Goal: Task Accomplishment & Management: Use online tool/utility

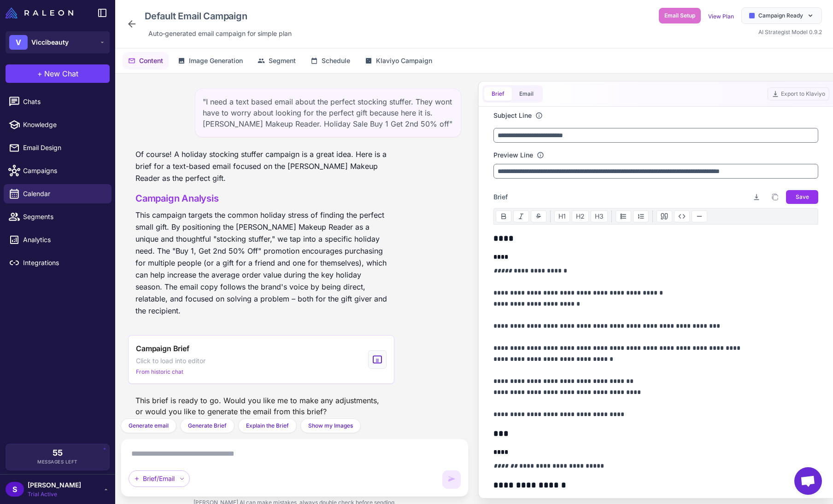
scroll to position [2319, 0]
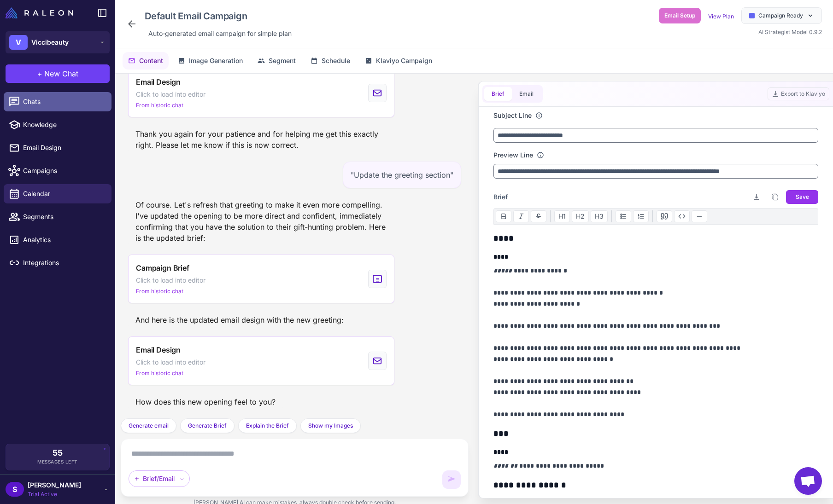
click at [41, 105] on span "Chats" at bounding box center [63, 102] width 81 height 10
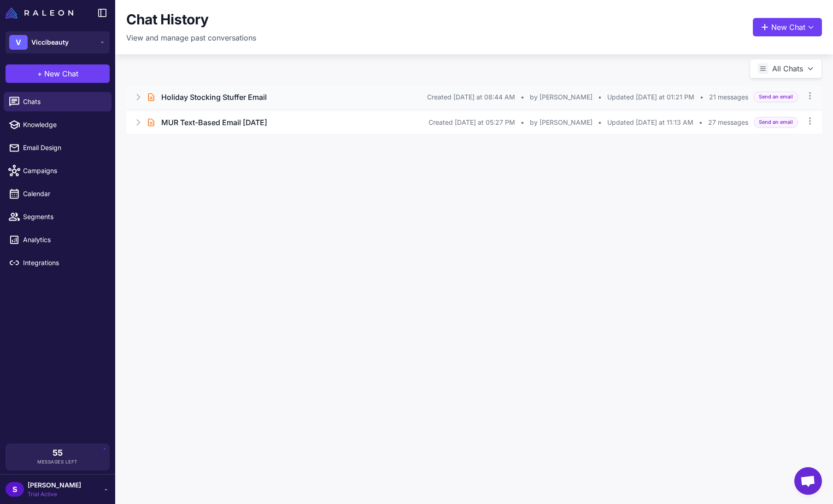
click at [233, 93] on h3 "Holiday Stocking Stuffer Email" at bounding box center [213, 97] width 105 height 11
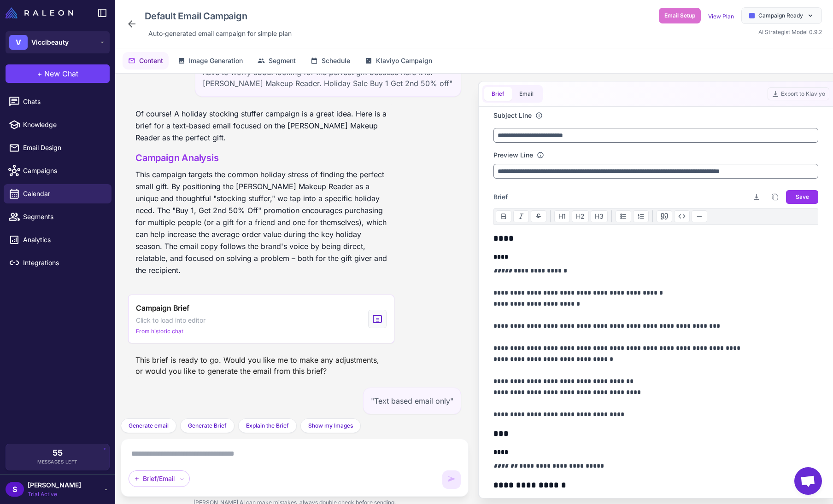
scroll to position [2319, 0]
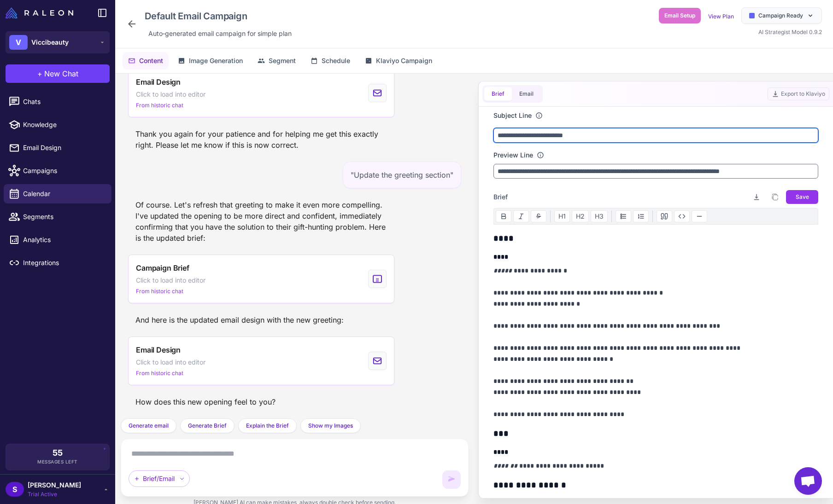
click at [590, 139] on input "**********" at bounding box center [655, 135] width 325 height 15
drag, startPoint x: 502, startPoint y: 326, endPoint x: 494, endPoint y: 326, distance: 8.7
click at [494, 326] on p "**********" at bounding box center [653, 342] width 320 height 155
copy p "**"
click at [629, 128] on input "**********" at bounding box center [655, 135] width 325 height 15
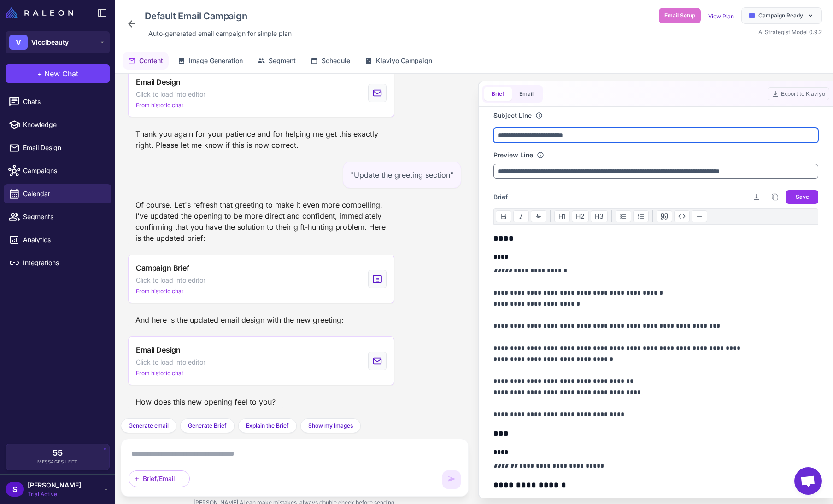
click at [599, 133] on input "**********" at bounding box center [655, 135] width 325 height 15
paste input "***"
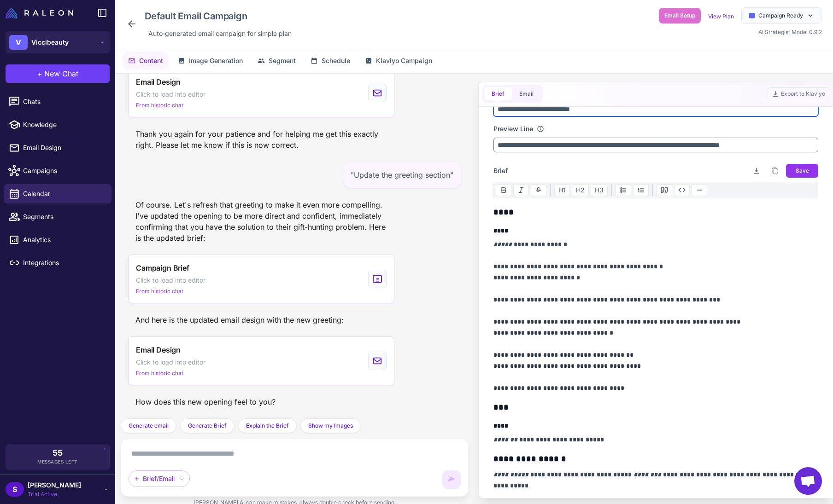
scroll to position [52, 0]
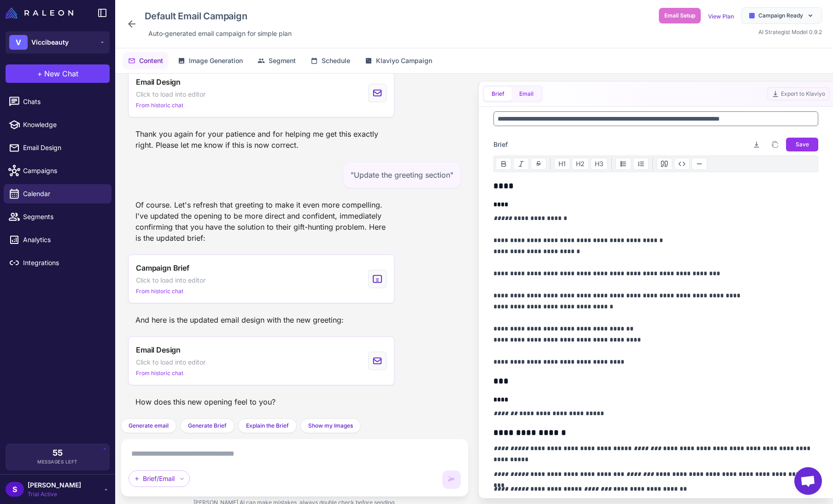
type input "**********"
click at [534, 93] on button "Email" at bounding box center [526, 94] width 29 height 14
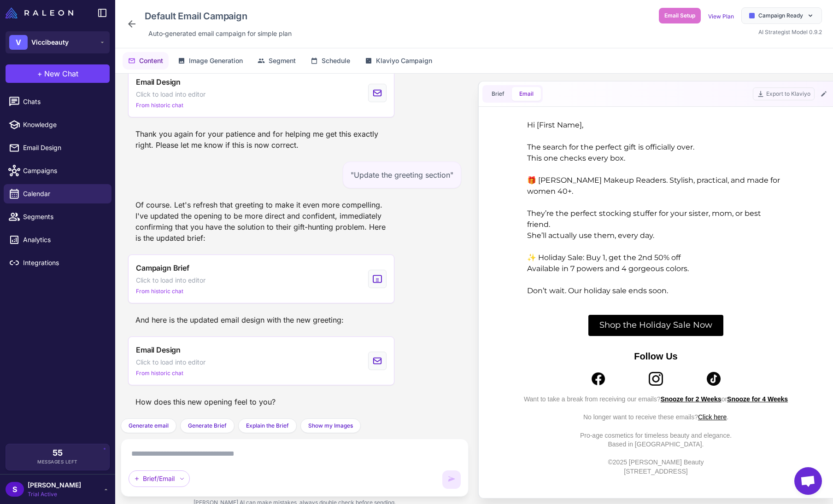
scroll to position [0, 0]
click at [40, 151] on span "Email Design" at bounding box center [63, 148] width 81 height 10
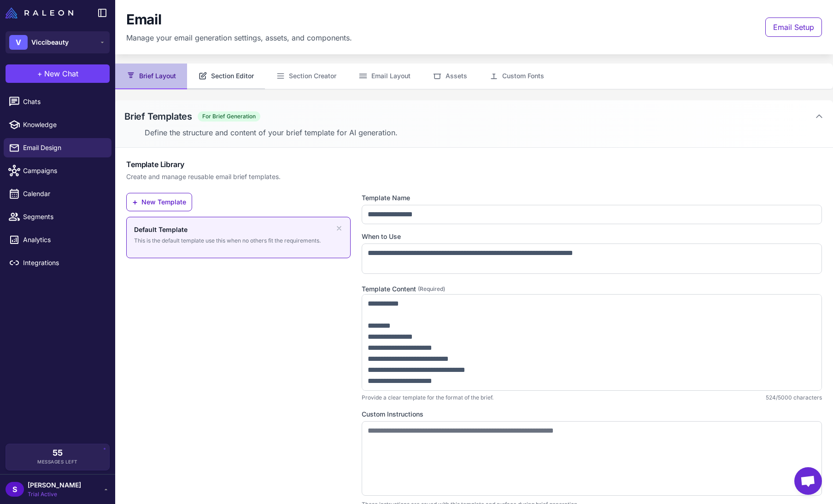
click at [228, 73] on button "Section Editor" at bounding box center [226, 77] width 78 height 26
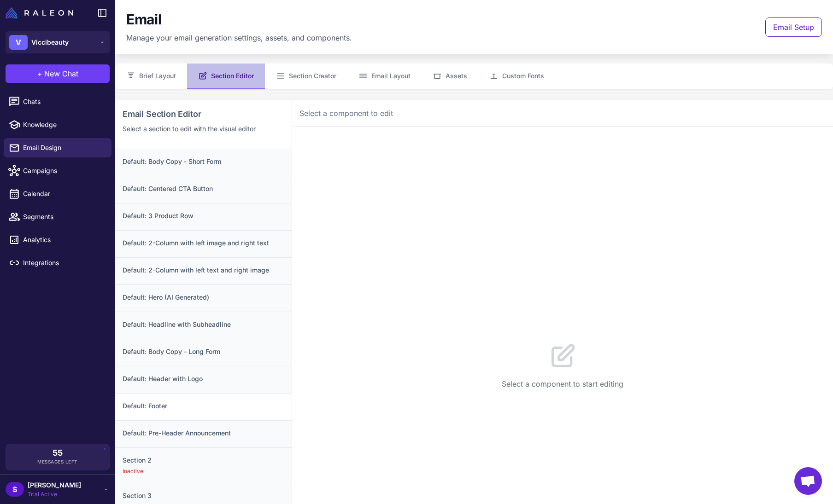
click at [165, 401] on h3 "Default: Footer" at bounding box center [203, 406] width 162 height 10
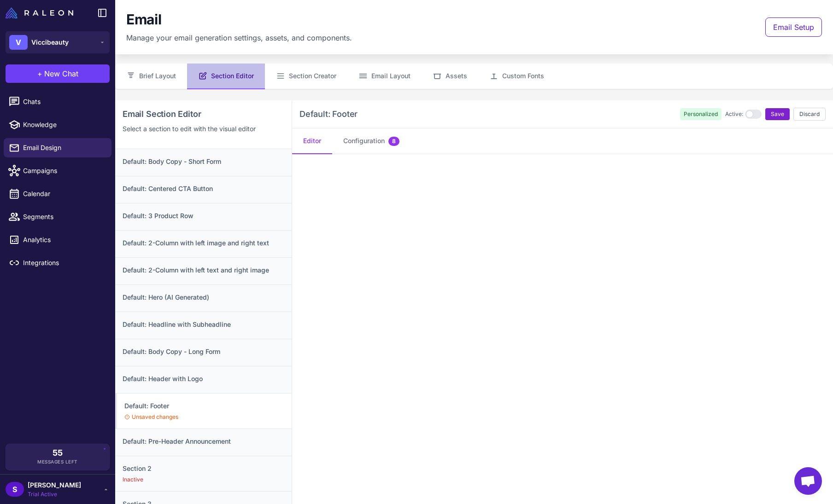
click at [771, 113] on span "Save" at bounding box center [776, 114] width 13 height 8
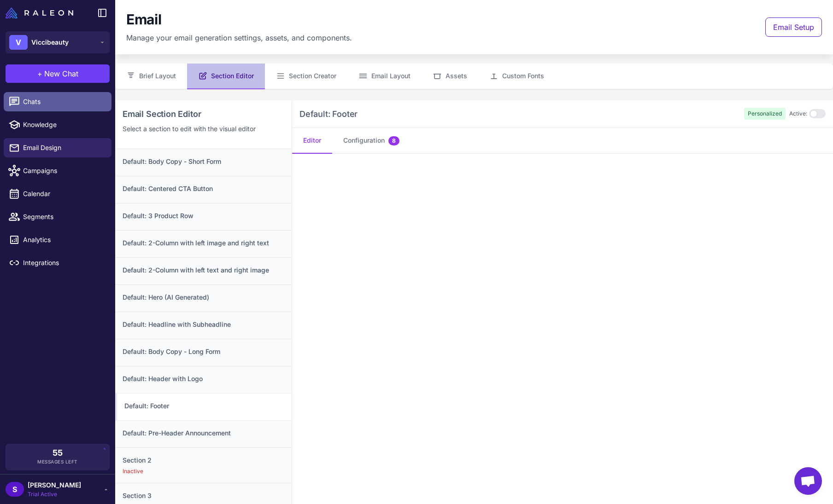
click at [44, 105] on span "Chats" at bounding box center [63, 102] width 81 height 10
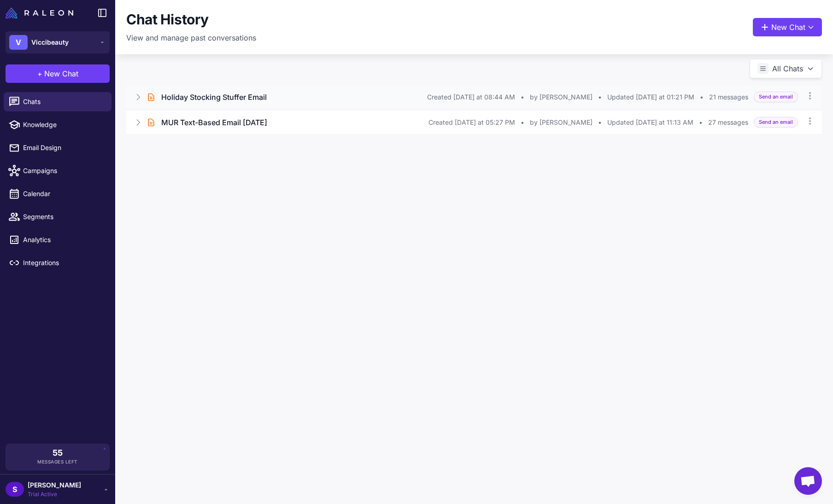
click at [233, 99] on h3 "Holiday Stocking Stuffer Email" at bounding box center [213, 97] width 105 height 11
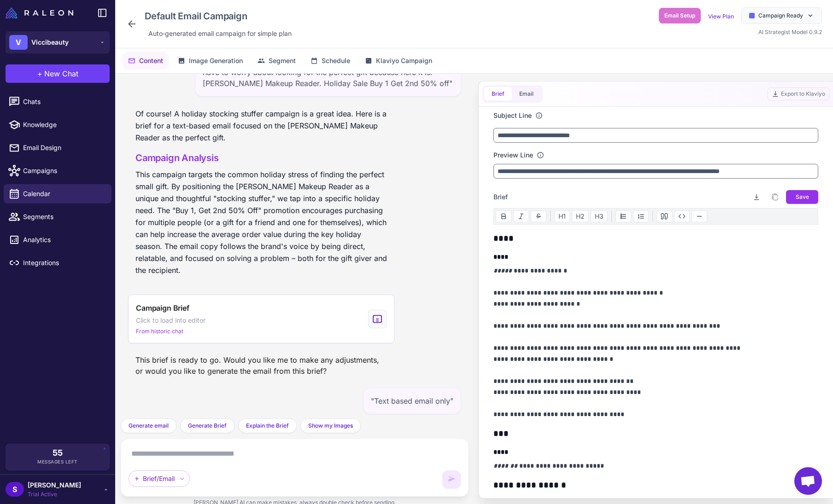
scroll to position [2319, 0]
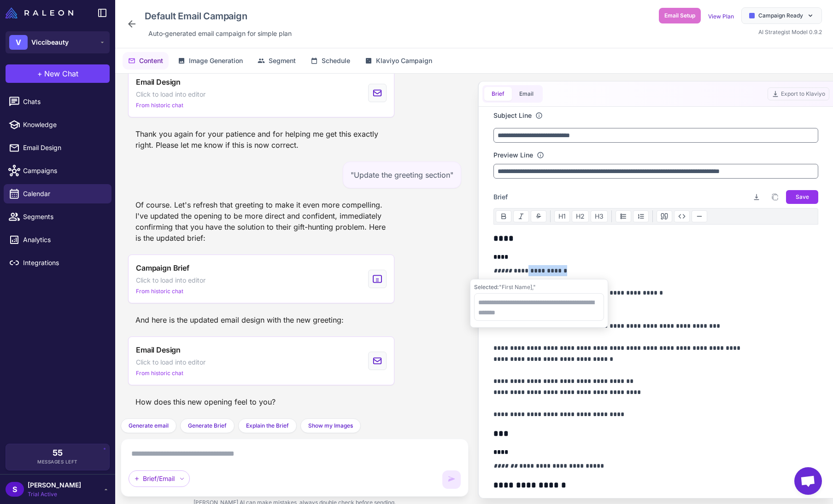
drag, startPoint x: 559, startPoint y: 271, endPoint x: 522, endPoint y: 268, distance: 37.8
click at [522, 268] on p "**********" at bounding box center [653, 342] width 320 height 155
click at [583, 269] on p "**********" at bounding box center [653, 342] width 320 height 155
click at [188, 453] on textarea at bounding box center [294, 454] width 332 height 15
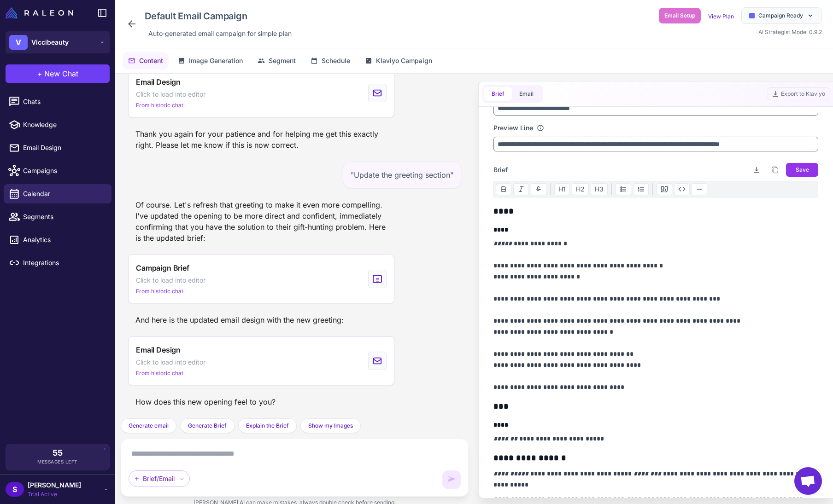
scroll to position [52, 0]
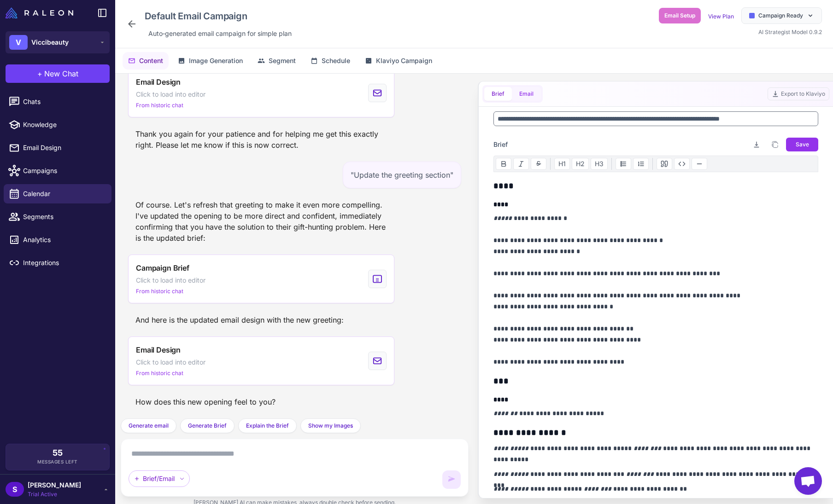
click at [529, 96] on button "Email" at bounding box center [526, 94] width 29 height 14
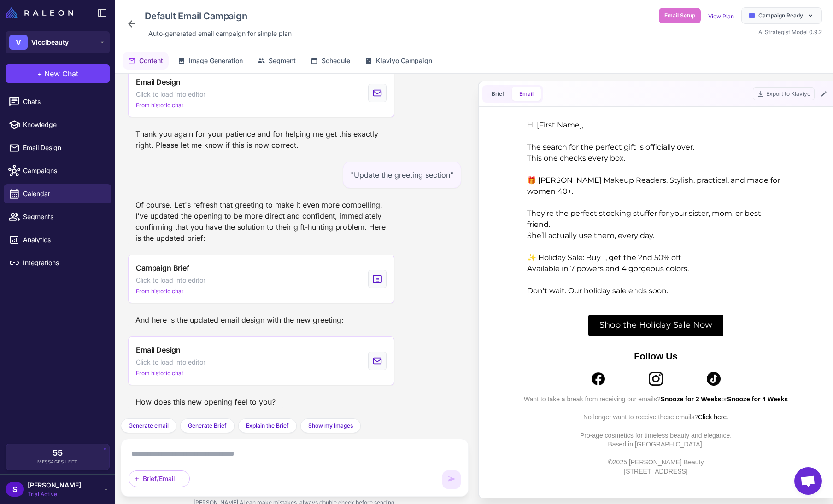
scroll to position [0, 0]
click at [500, 93] on span "Brief" at bounding box center [497, 94] width 13 height 8
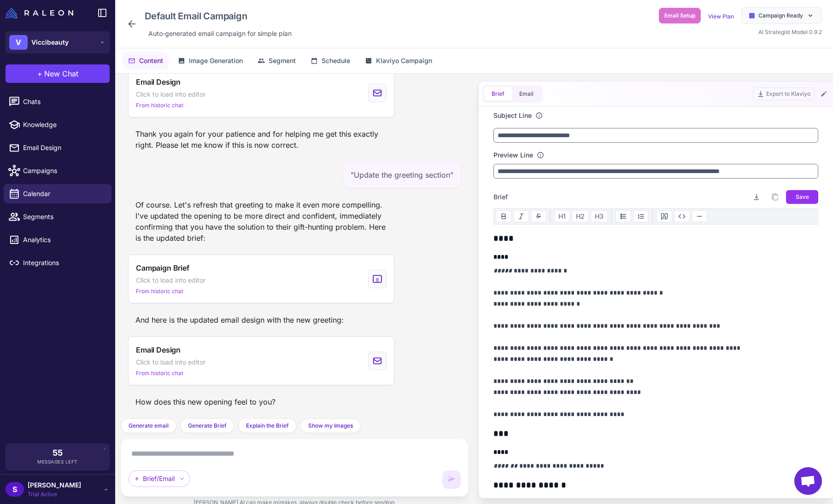
drag, startPoint x: 558, startPoint y: 268, endPoint x: 580, endPoint y: 272, distance: 22.4
click at [580, 272] on p "**********" at bounding box center [653, 342] width 320 height 155
click at [178, 456] on textarea at bounding box center [294, 454] width 332 height 15
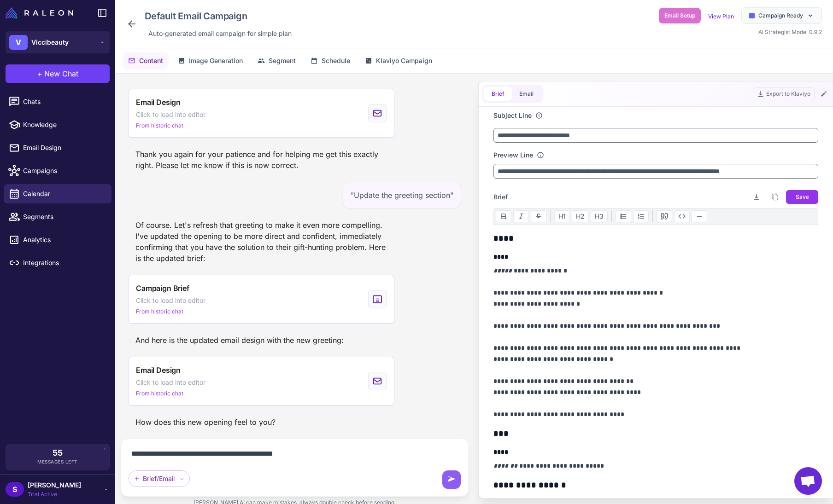
click at [319, 449] on textarea "**********" at bounding box center [294, 454] width 332 height 15
type textarea "**********"
click at [52, 148] on span "Email Design" at bounding box center [63, 148] width 81 height 10
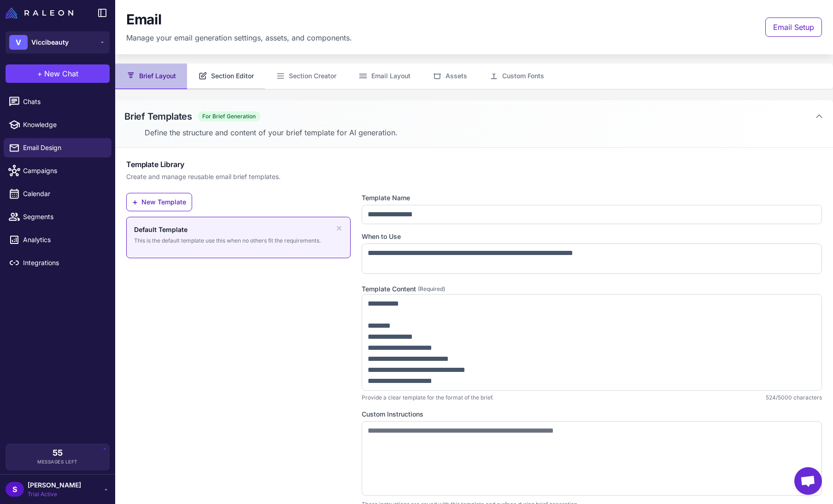
click at [237, 78] on button "Section Editor" at bounding box center [226, 77] width 78 height 26
click at [256, 75] on button "Section Editor" at bounding box center [226, 77] width 78 height 26
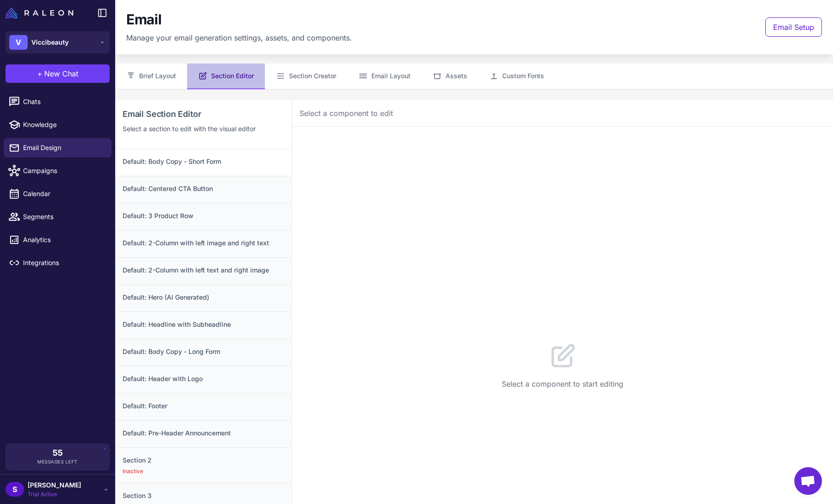
click at [181, 161] on h3 "Default: Body Copy - Short Form" at bounding box center [203, 162] width 162 height 10
click at [354, 138] on button "Configuration 6" at bounding box center [371, 141] width 78 height 26
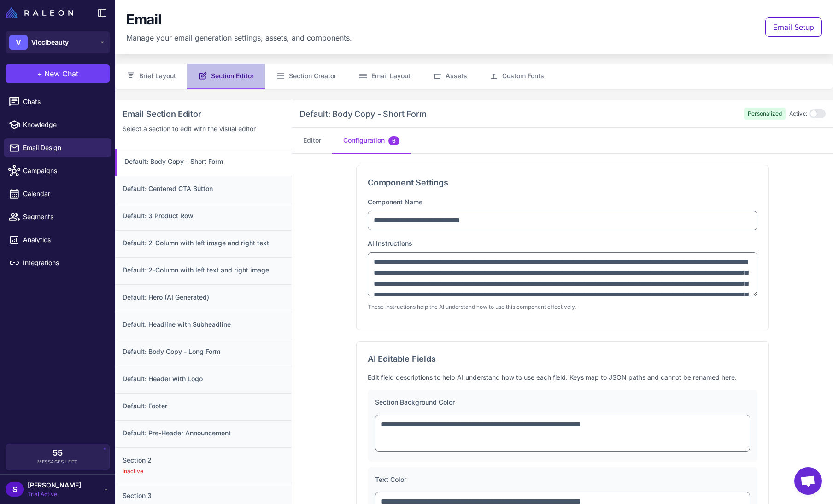
scroll to position [43, 0]
click at [41, 99] on span "Chats" at bounding box center [63, 102] width 81 height 10
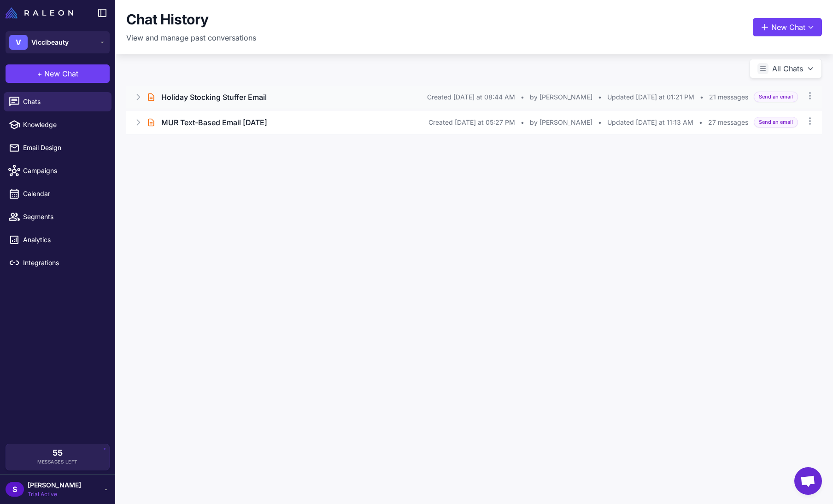
click at [203, 95] on h3 "Holiday Stocking Stuffer Email" at bounding box center [213, 97] width 105 height 11
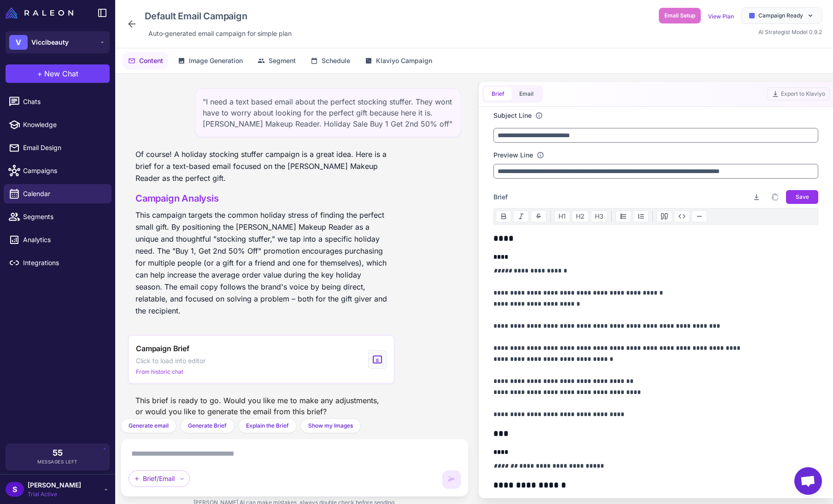
scroll to position [2319, 0]
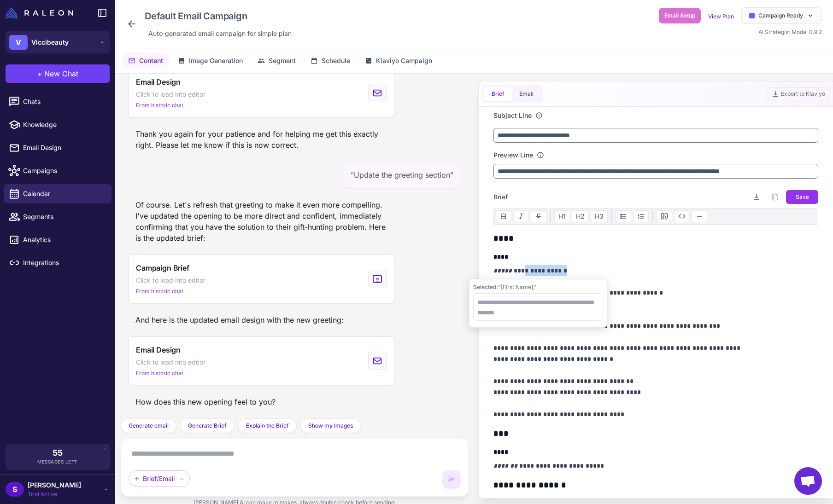
drag, startPoint x: 567, startPoint y: 271, endPoint x: 518, endPoint y: 270, distance: 48.4
click at [518, 270] on p "**********" at bounding box center [653, 342] width 320 height 155
click at [646, 274] on p "**********" at bounding box center [653, 342] width 320 height 155
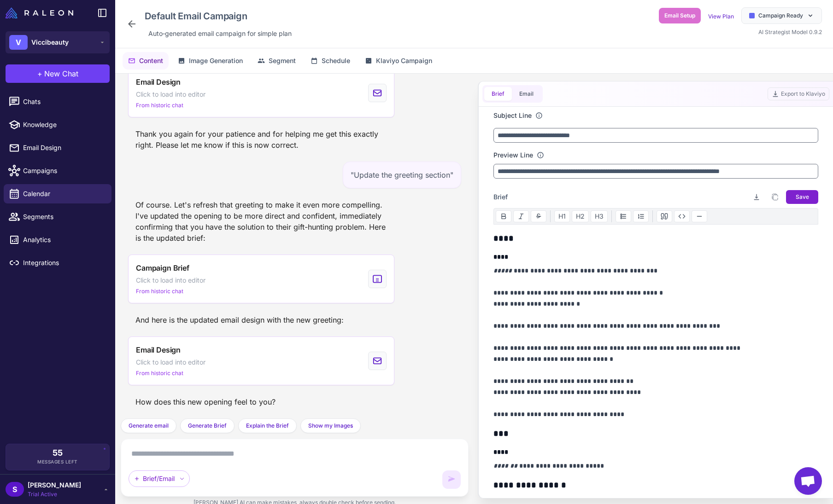
click at [805, 196] on button "Save" at bounding box center [802, 197] width 32 height 14
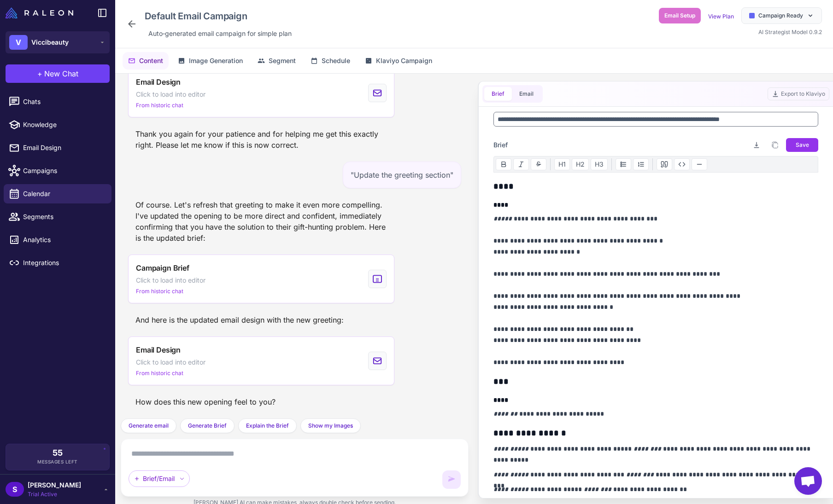
scroll to position [52, 0]
click at [530, 92] on button "Email" at bounding box center [526, 94] width 29 height 14
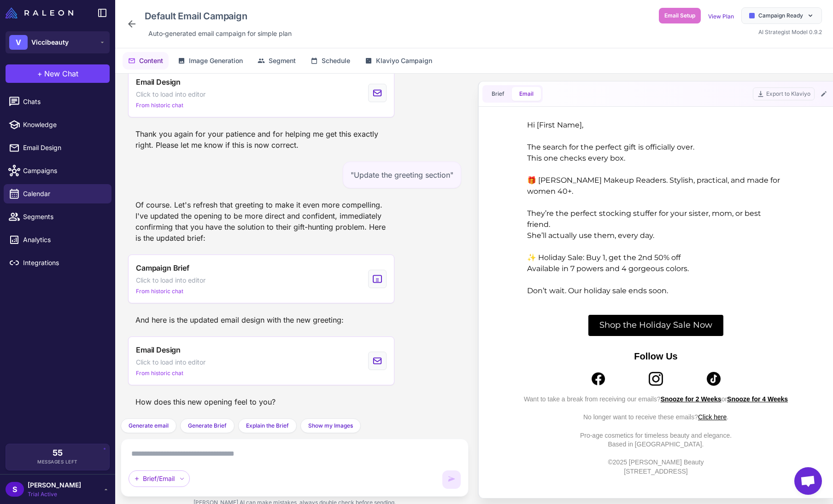
scroll to position [0, 0]
click at [504, 94] on button "Brief" at bounding box center [498, 94] width 28 height 14
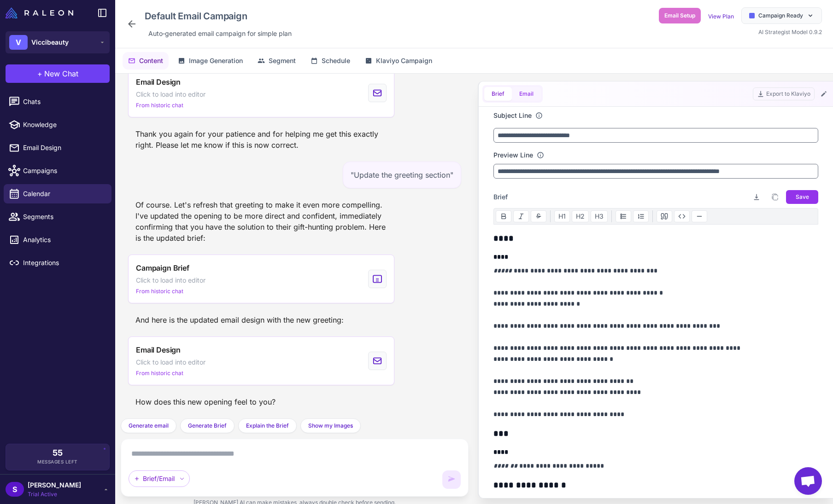
click at [526, 91] on button "Email" at bounding box center [526, 94] width 29 height 14
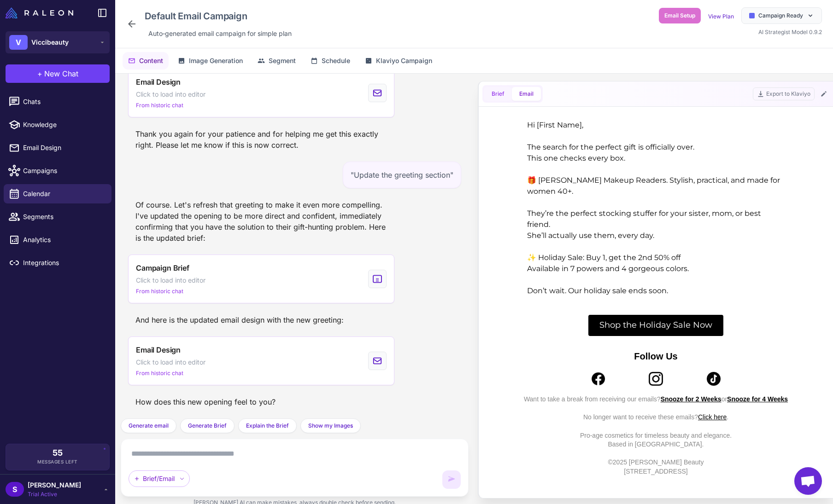
click at [497, 92] on span "Brief" at bounding box center [497, 94] width 13 height 8
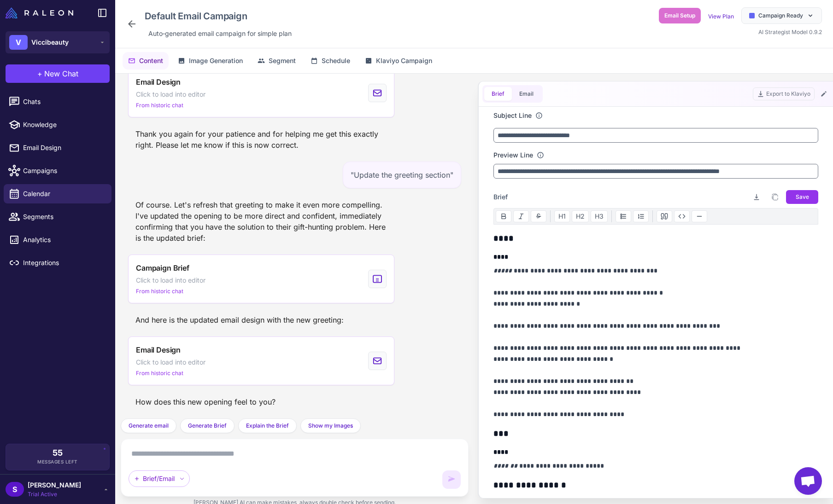
click at [146, 456] on textarea at bounding box center [294, 454] width 332 height 15
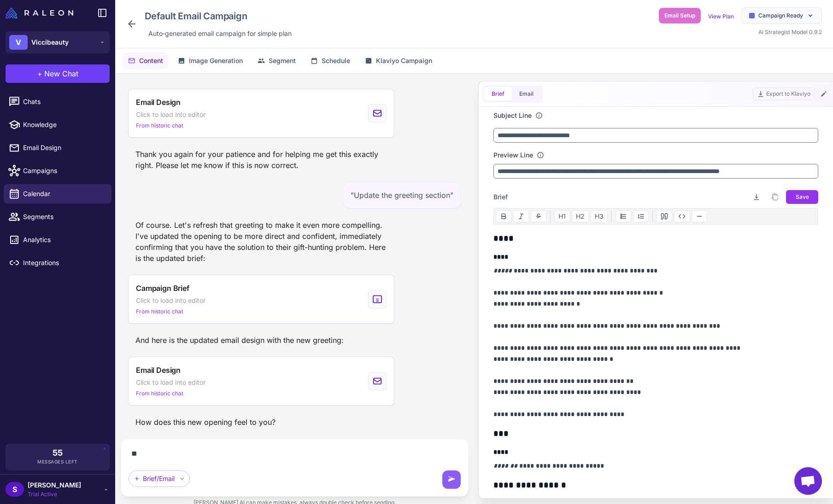
scroll to position [2299, 0]
type textarea "**********"
click at [454, 481] on icon at bounding box center [451, 479] width 9 height 9
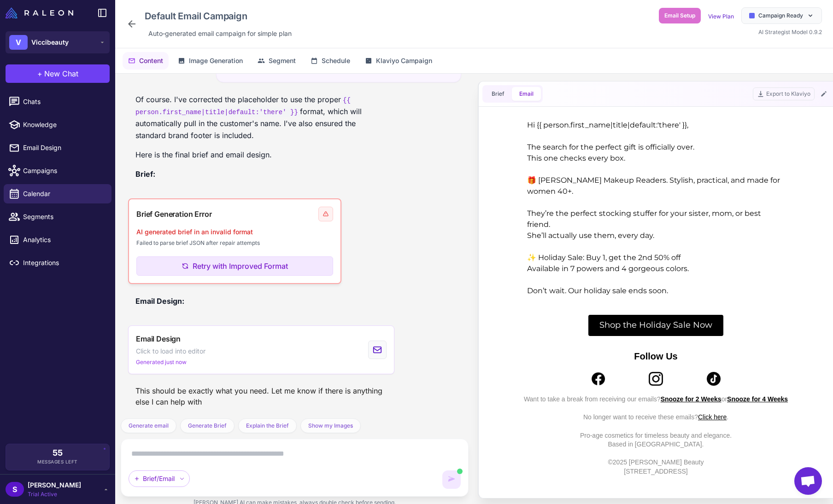
scroll to position [2655, 0]
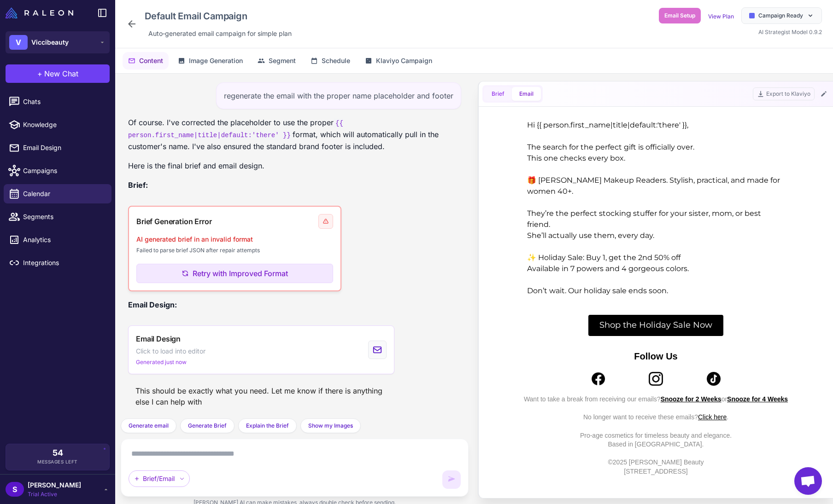
click at [496, 95] on span "Brief" at bounding box center [497, 94] width 13 height 8
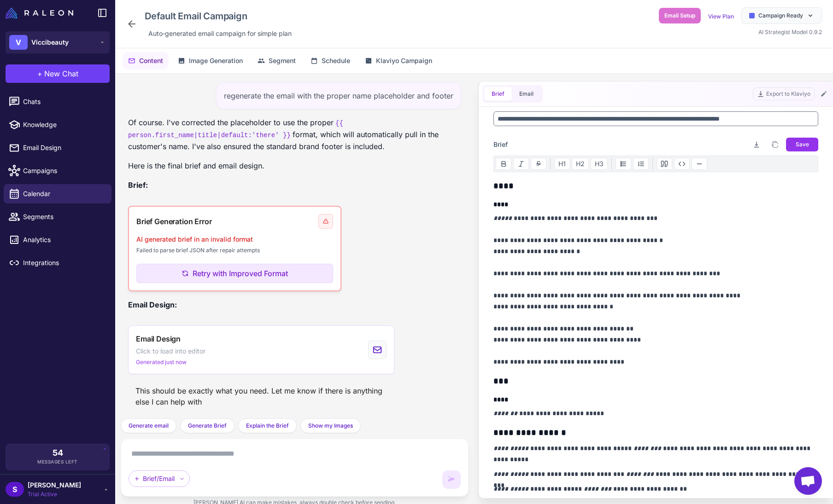
scroll to position [0, 0]
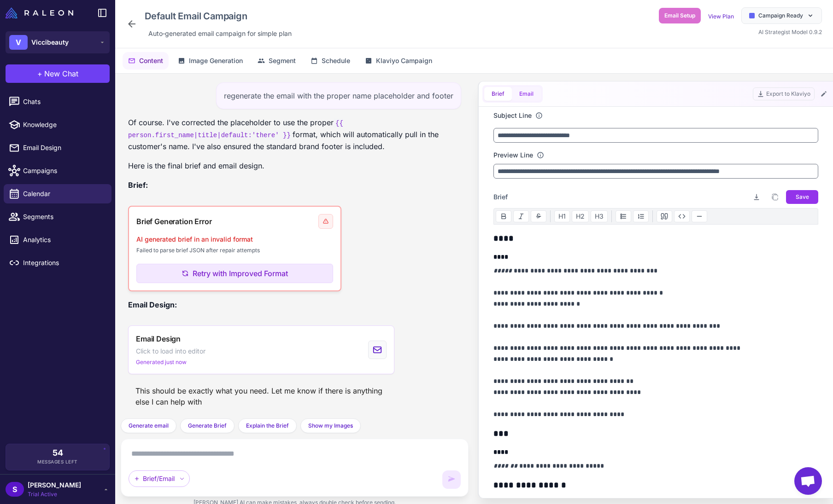
click at [533, 94] on button "Email" at bounding box center [526, 94] width 29 height 14
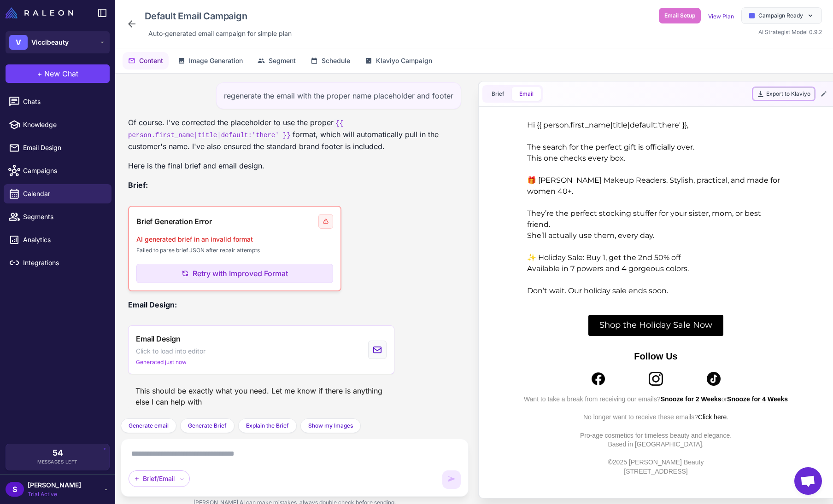
click at [776, 92] on button "Export to Klaviyo" at bounding box center [783, 93] width 62 height 13
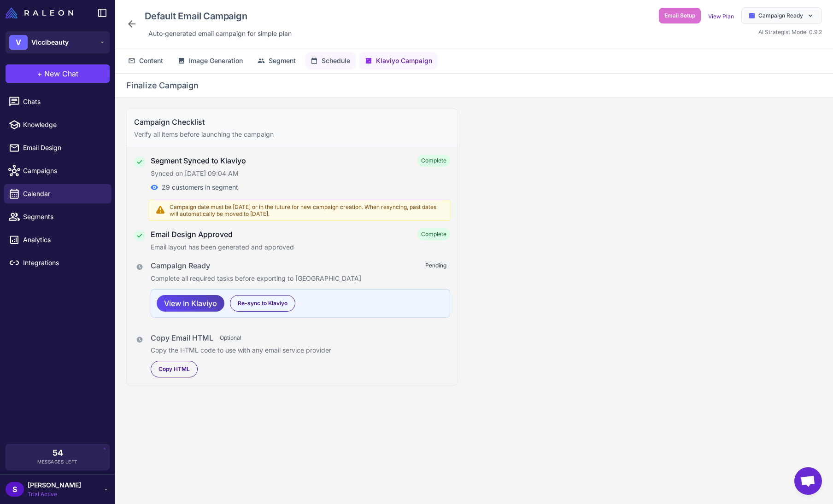
click at [338, 58] on span "Schedule" at bounding box center [335, 61] width 29 height 10
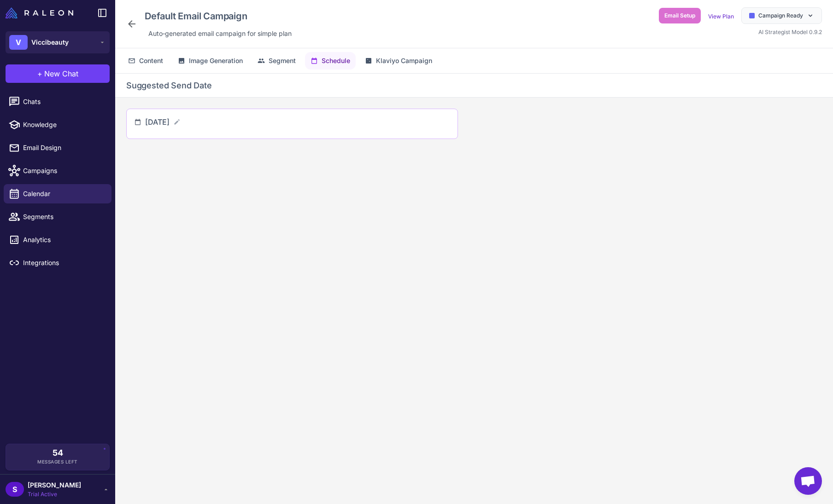
click at [169, 120] on span "[DATE]" at bounding box center [157, 121] width 24 height 11
click at [180, 120] on div "[DATE]" at bounding box center [162, 121] width 35 height 11
click at [180, 121] on icon at bounding box center [176, 121] width 7 height 7
click at [139, 126] on icon at bounding box center [137, 125] width 7 height 7
click at [133, 125] on div "**********" at bounding box center [292, 128] width 332 height 38
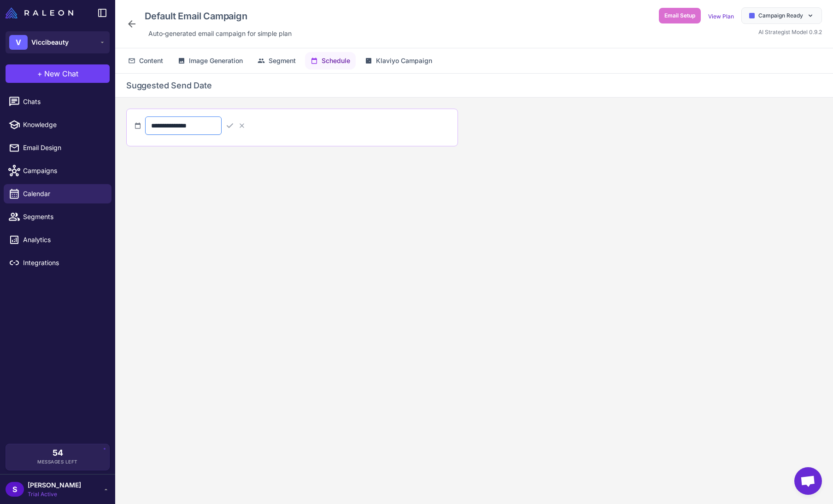
click at [180, 125] on input "**********" at bounding box center [183, 125] width 76 height 18
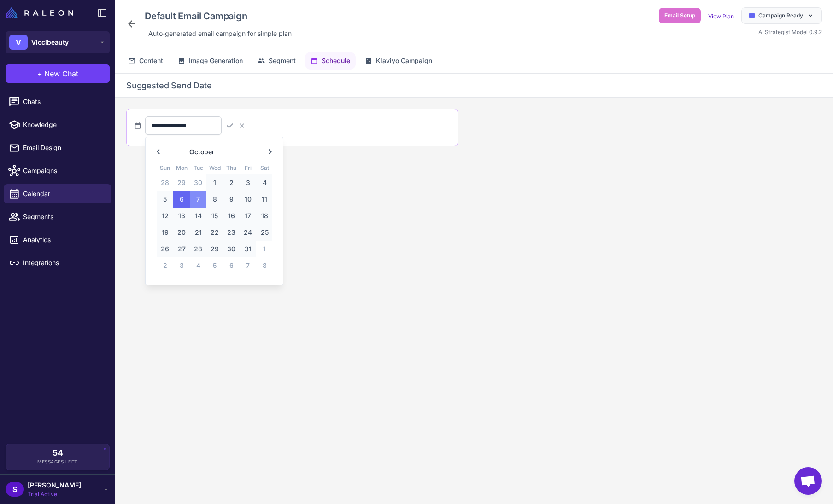
click at [198, 197] on span "7" at bounding box center [198, 199] width 17 height 17
type input "**********"
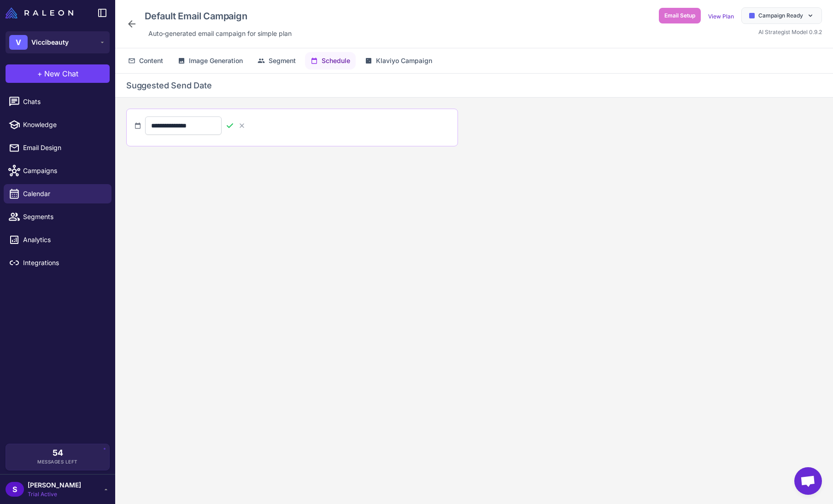
click at [233, 125] on icon at bounding box center [230, 125] width 6 height 5
click at [160, 62] on span "Content" at bounding box center [151, 61] width 24 height 10
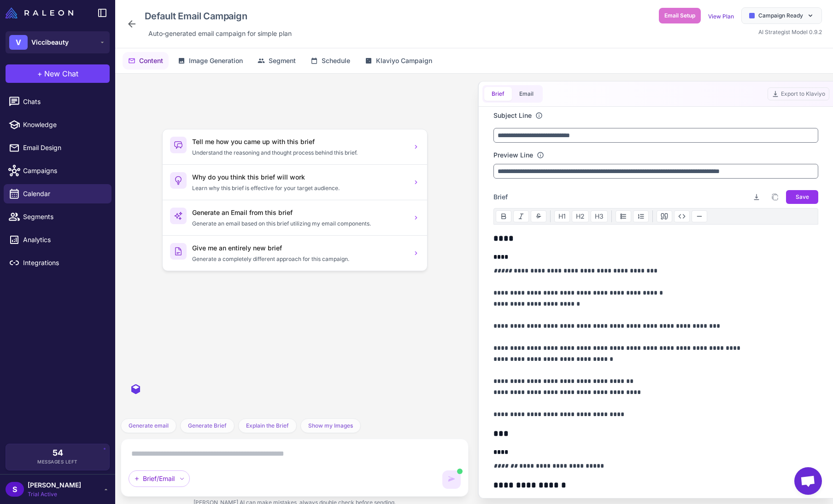
scroll to position [2619, 0]
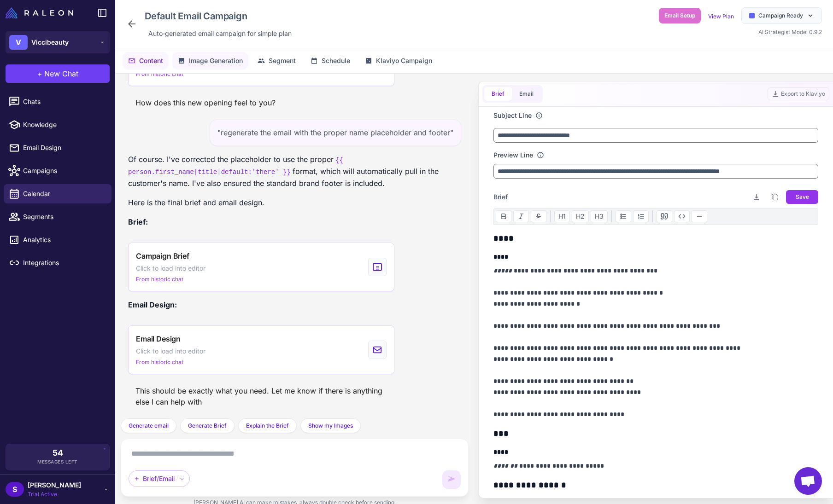
click at [210, 62] on span "Image Generation" at bounding box center [216, 61] width 54 height 10
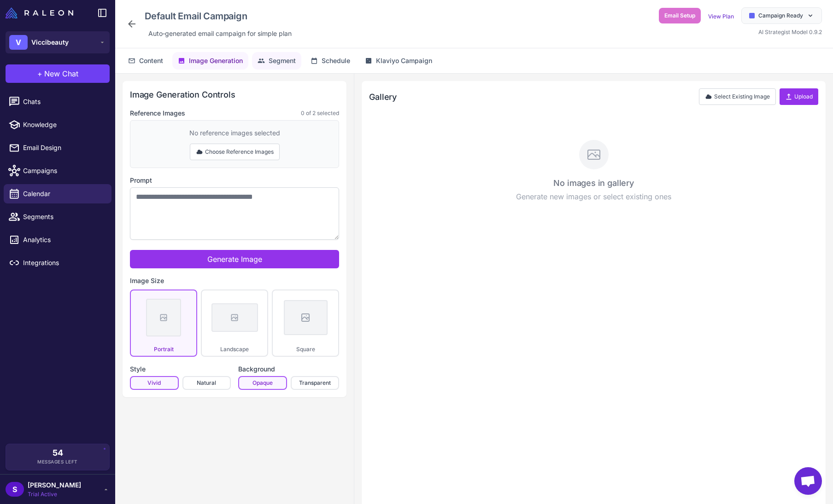
click at [272, 59] on span "Segment" at bounding box center [281, 61] width 27 height 10
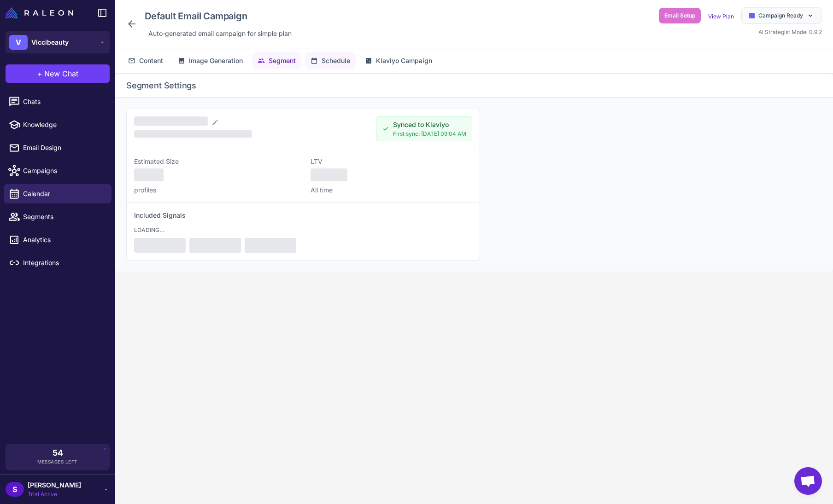
click at [332, 59] on span "Schedule" at bounding box center [335, 61] width 29 height 10
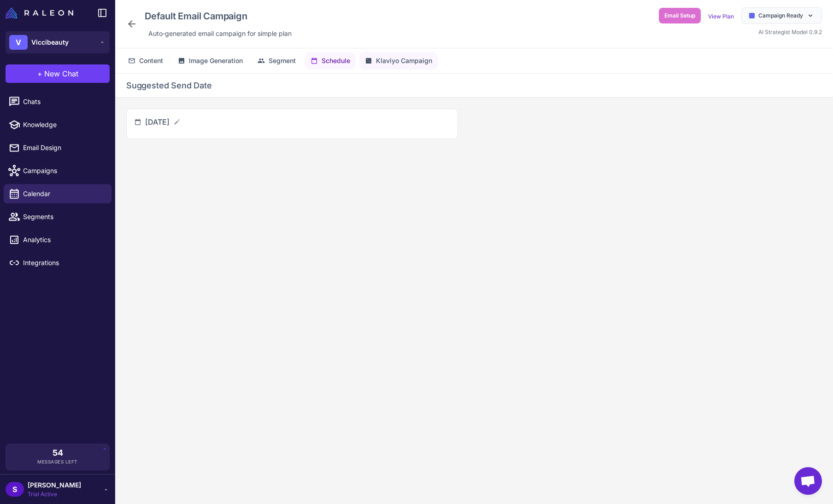
click at [396, 59] on span "Klaviyo Campaign" at bounding box center [404, 61] width 56 height 10
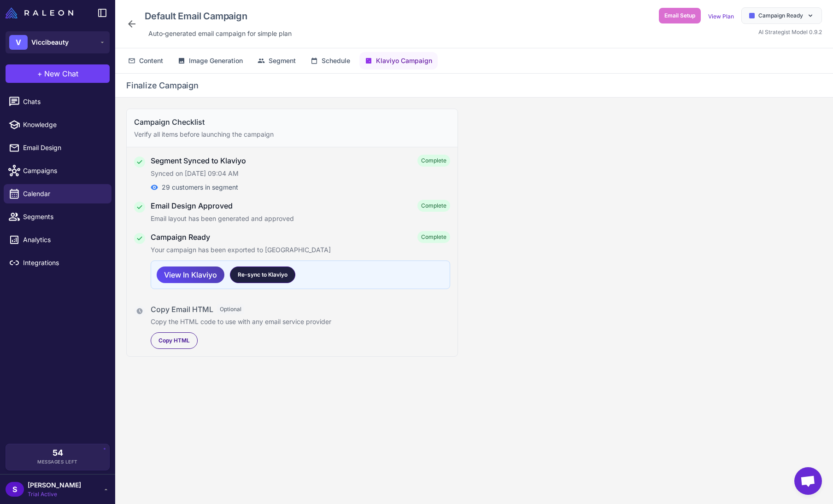
click at [272, 275] on span "Re-sync to Klaviyo" at bounding box center [263, 275] width 50 height 8
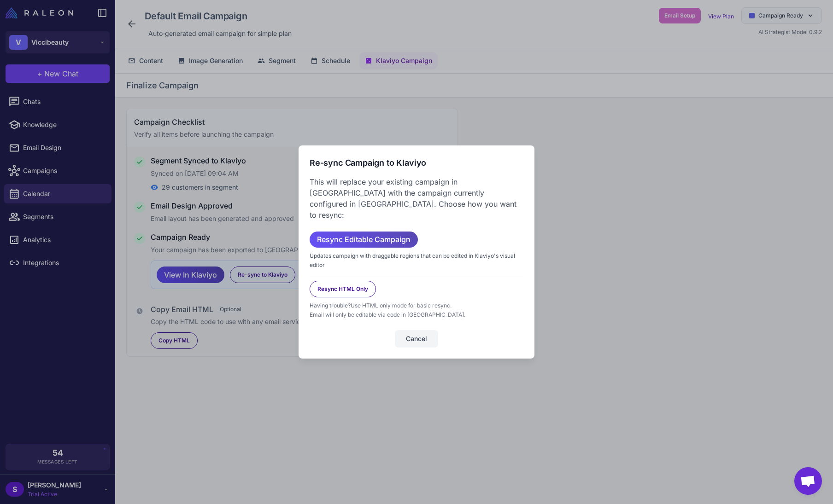
click at [369, 232] on span "Resync Editable Campaign" at bounding box center [363, 240] width 93 height 16
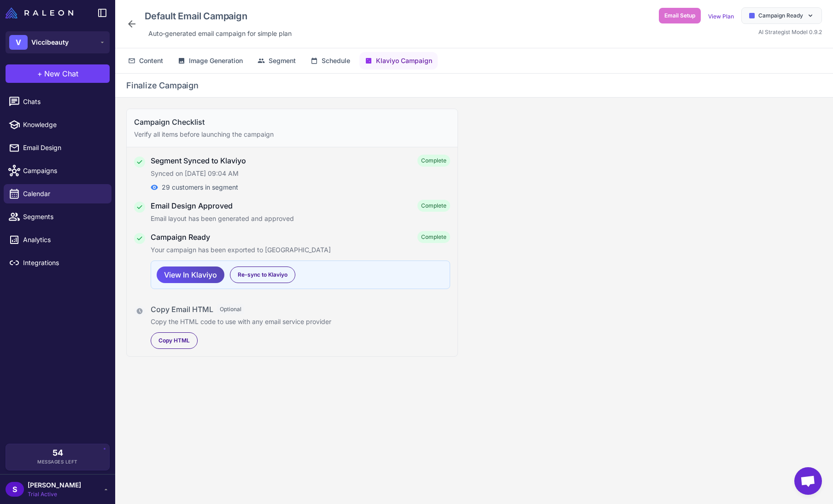
click at [205, 274] on span "View In Klaviyo" at bounding box center [190, 275] width 53 height 16
click at [46, 149] on span "Email Design" at bounding box center [63, 148] width 81 height 10
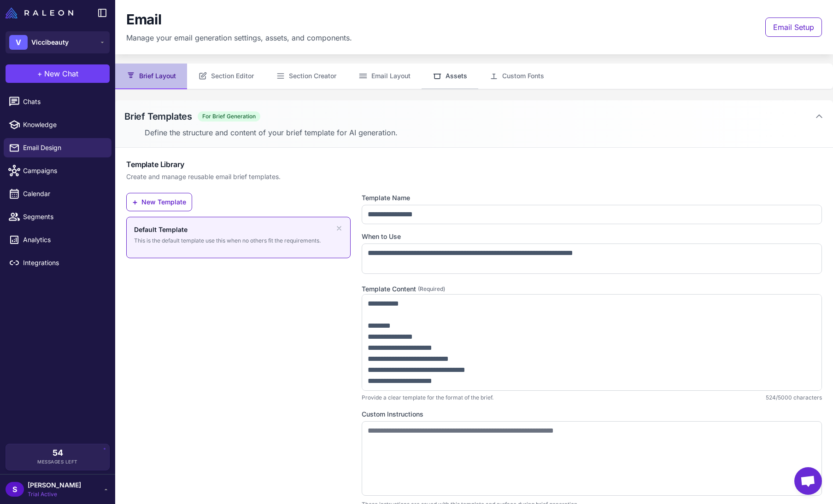
click at [444, 72] on button "Assets" at bounding box center [449, 77] width 57 height 26
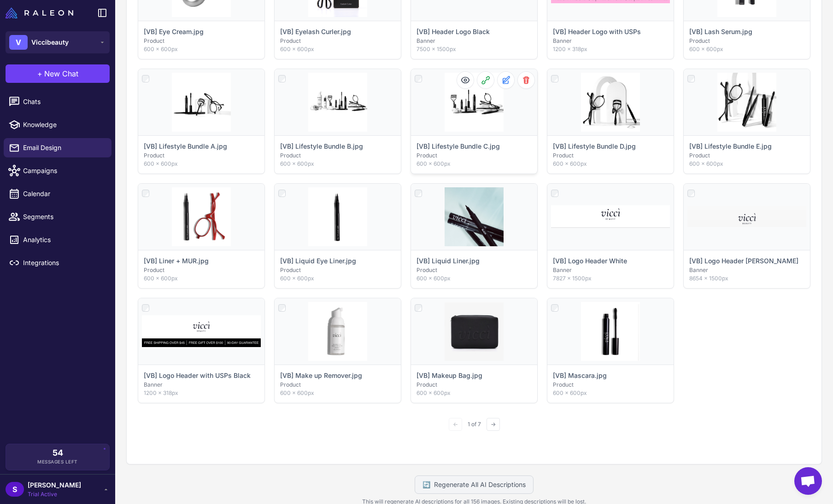
scroll to position [413, 0]
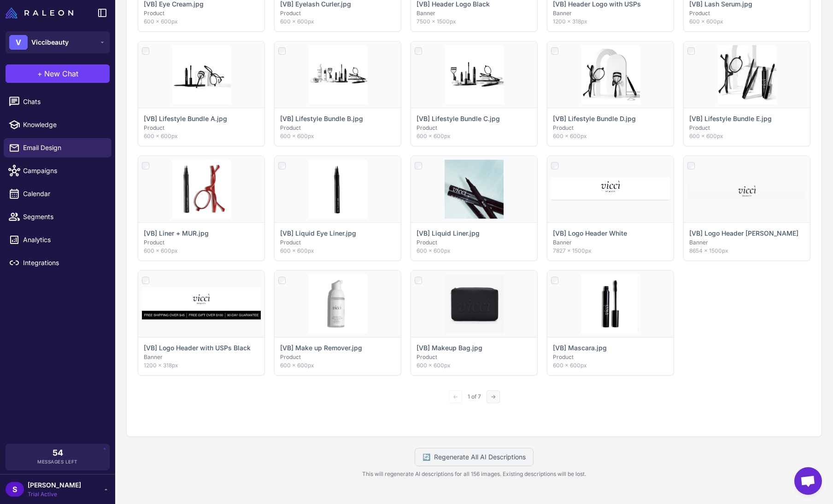
click at [488, 395] on button "→" at bounding box center [492, 396] width 13 height 13
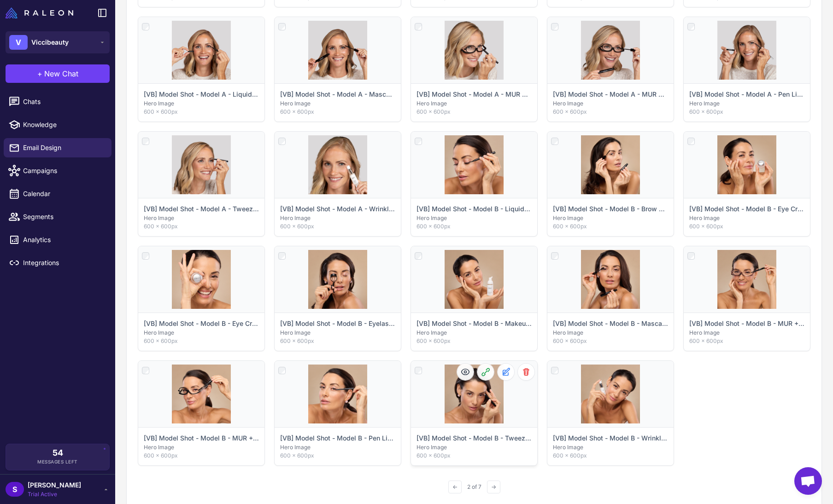
scroll to position [367, 0]
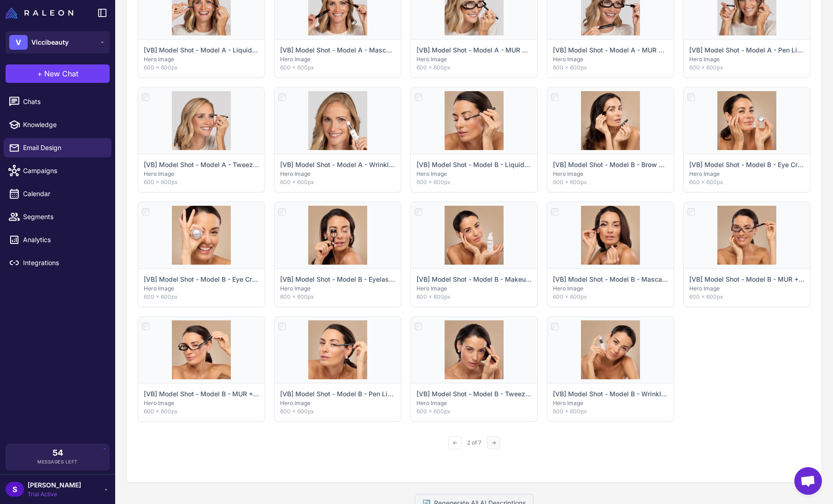
click at [492, 447] on button "→" at bounding box center [493, 443] width 13 height 13
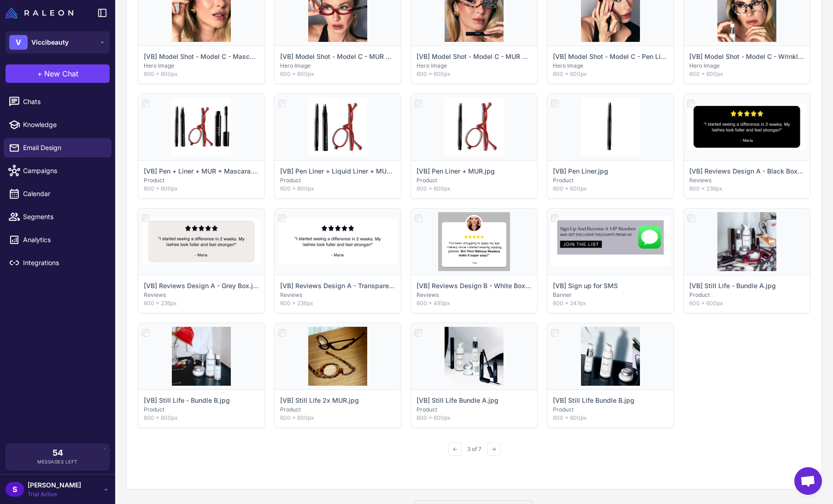
scroll to position [413, 0]
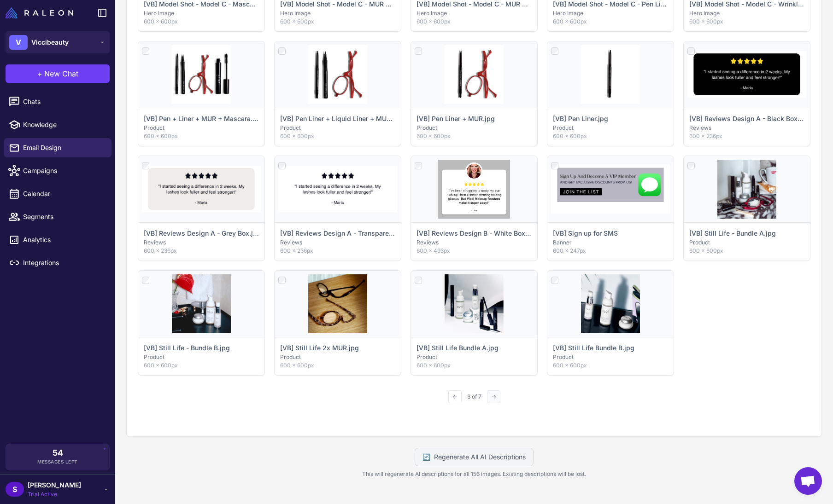
click at [490, 397] on button "→" at bounding box center [493, 396] width 13 height 13
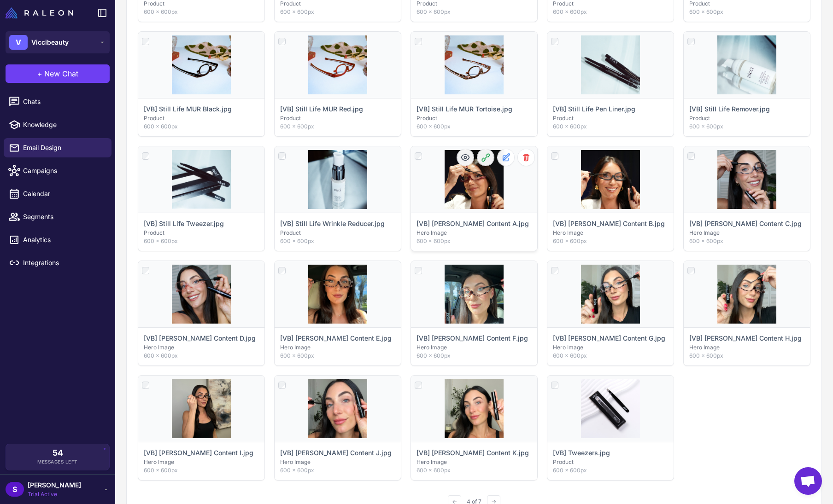
scroll to position [275, 0]
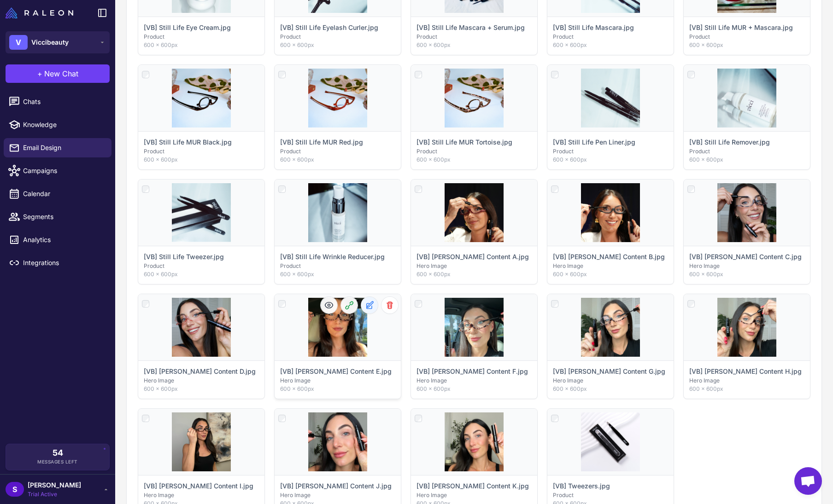
click at [367, 303] on icon at bounding box center [369, 305] width 9 height 9
select select "**********"
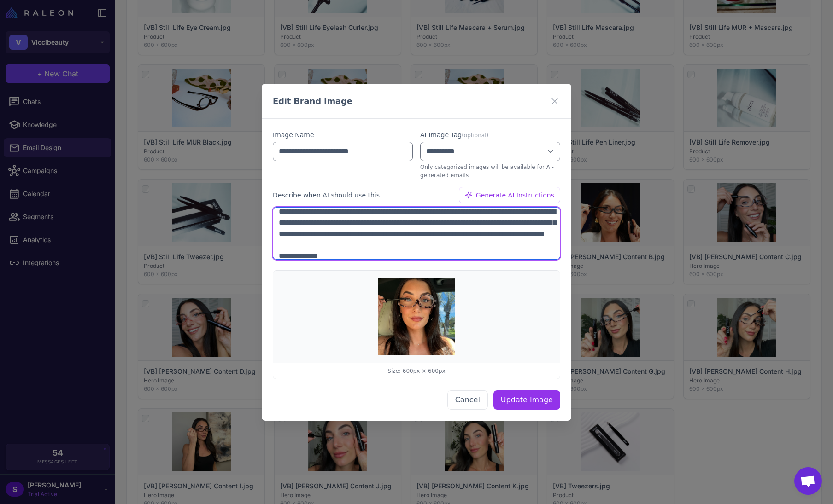
scroll to position [0, 0]
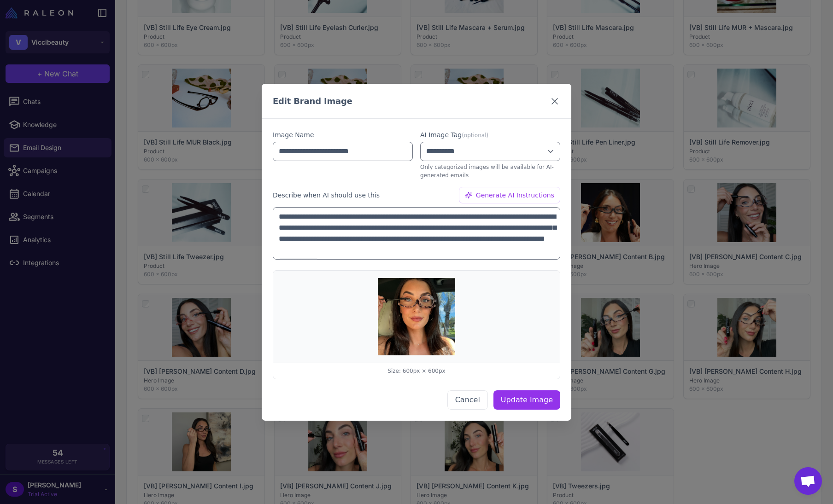
click at [553, 102] on icon at bounding box center [555, 101] width 6 height 6
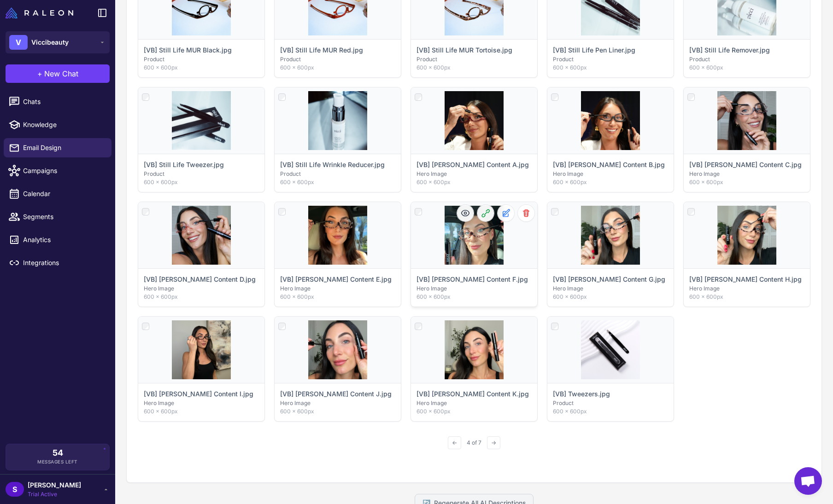
scroll to position [413, 0]
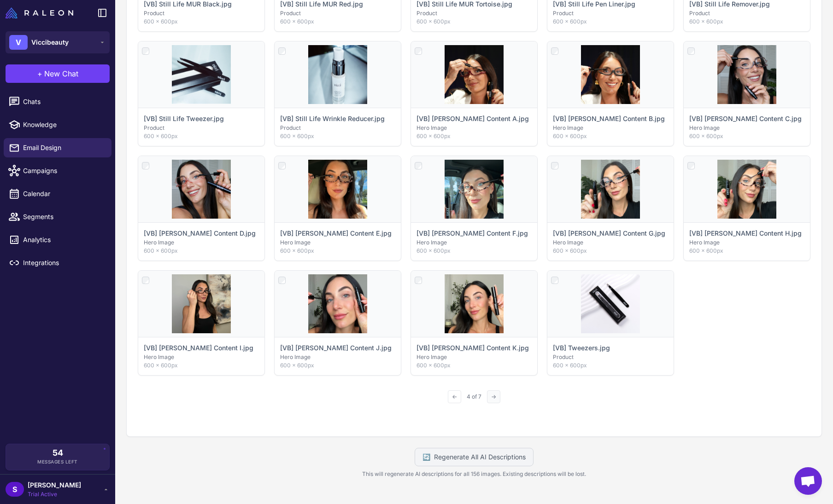
click at [489, 393] on button "→" at bounding box center [493, 396] width 13 height 13
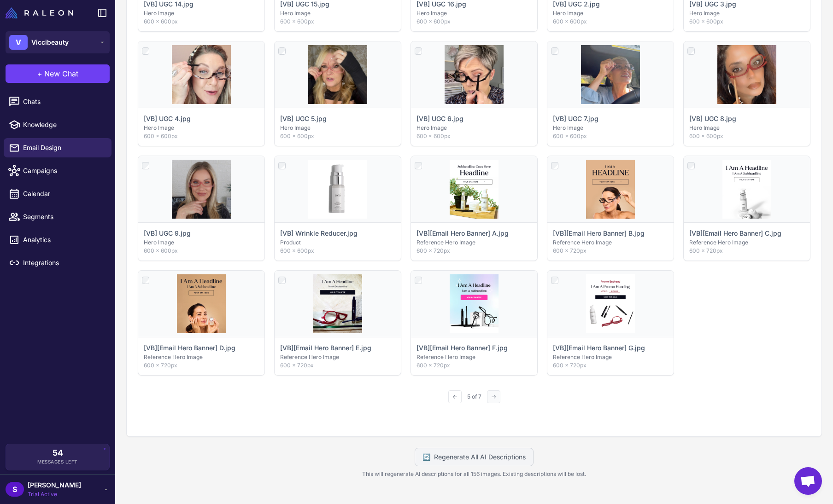
click at [487, 394] on button "→" at bounding box center [493, 396] width 13 height 13
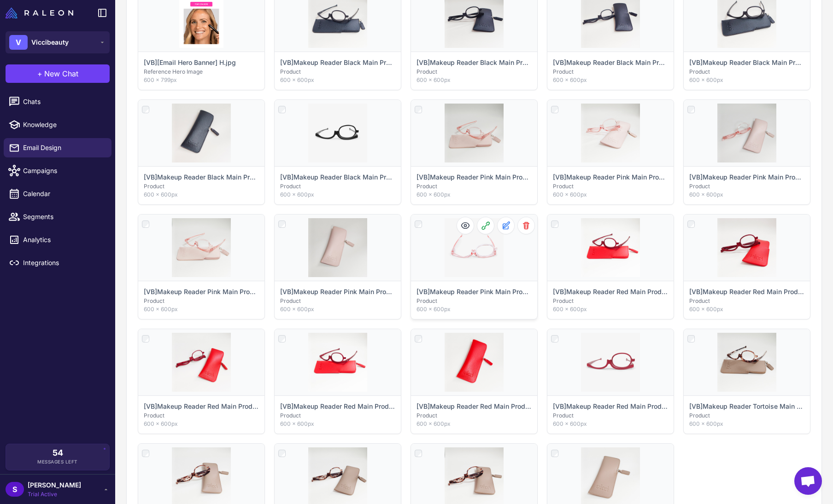
scroll to position [137, 0]
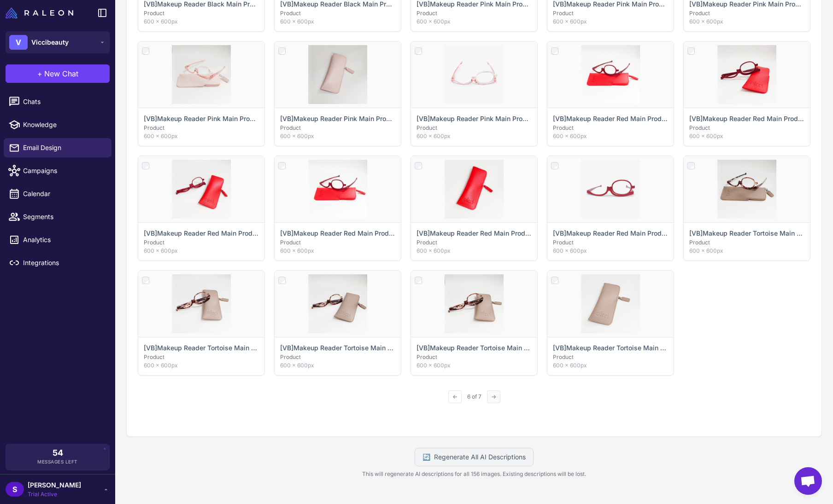
click at [489, 393] on button "→" at bounding box center [493, 396] width 13 height 13
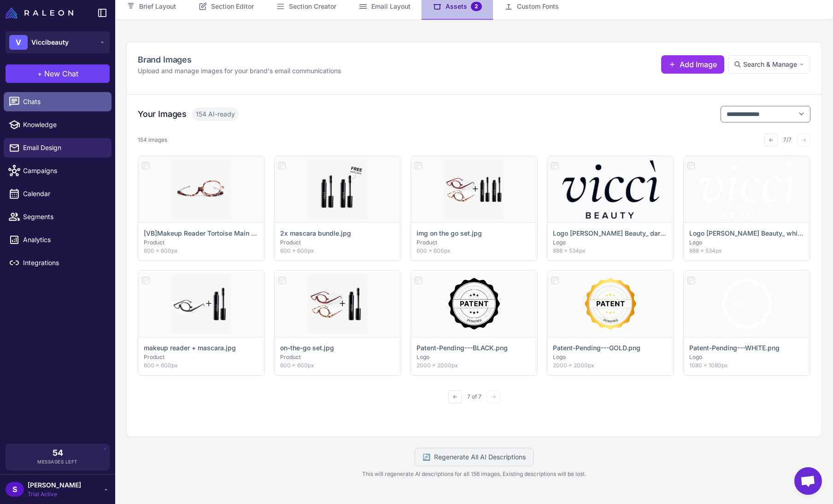
click at [43, 103] on span "Chats" at bounding box center [63, 102] width 81 height 10
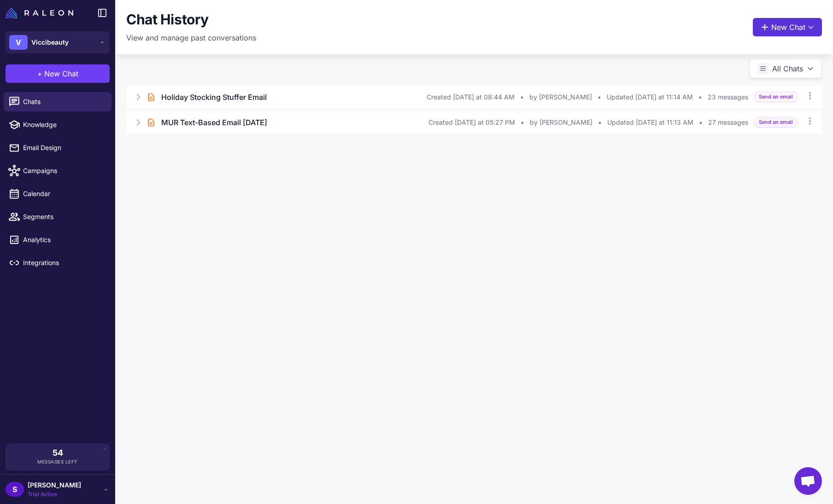
click at [773, 26] on button "New Chat" at bounding box center [786, 27] width 69 height 18
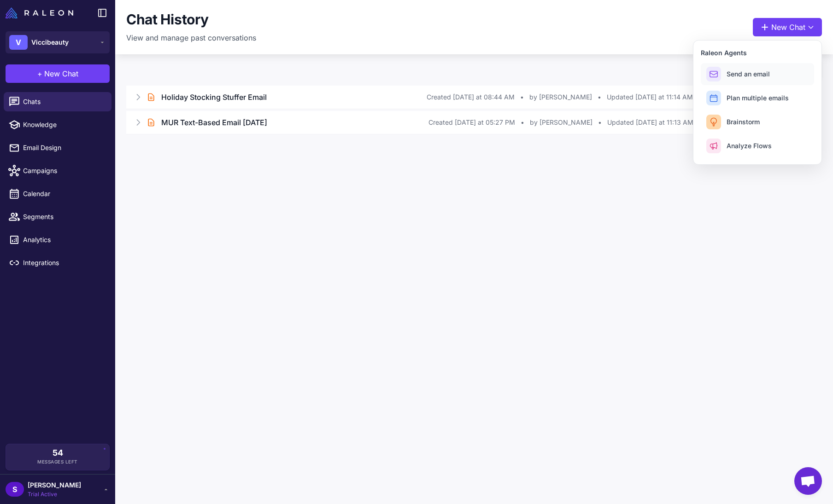
click at [724, 70] on button "Send an email" at bounding box center [756, 74] width 113 height 22
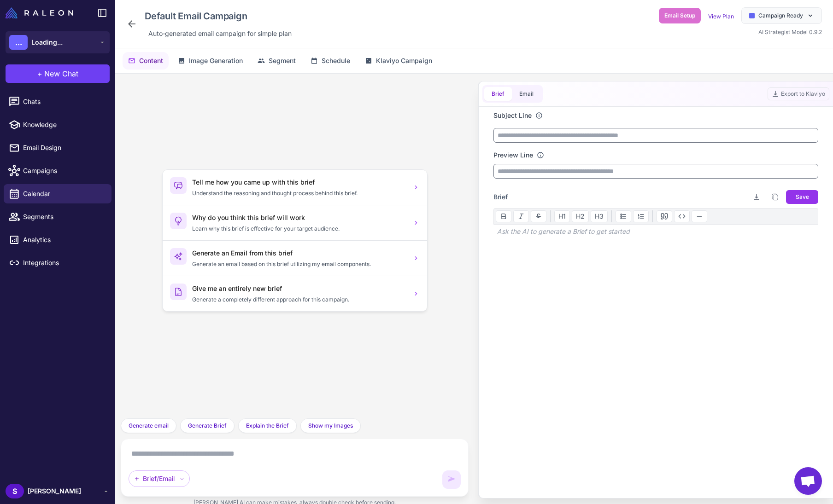
click at [159, 453] on textarea at bounding box center [294, 454] width 332 height 15
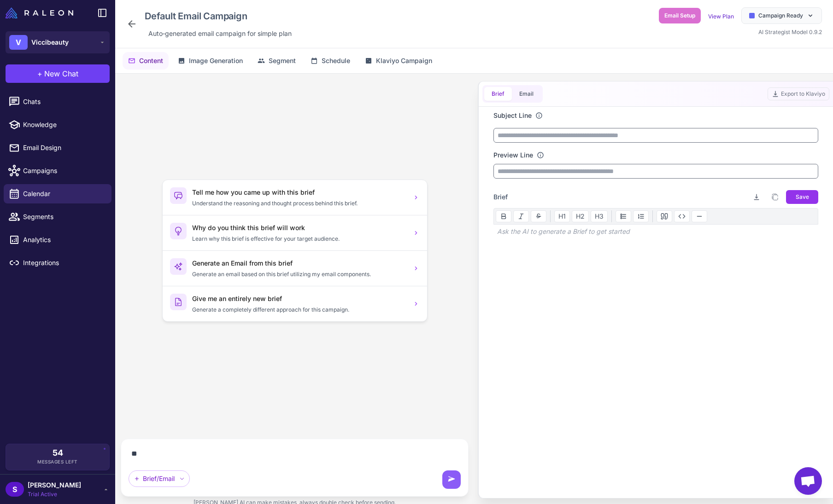
type textarea "*"
